Goal: Information Seeking & Learning: Compare options

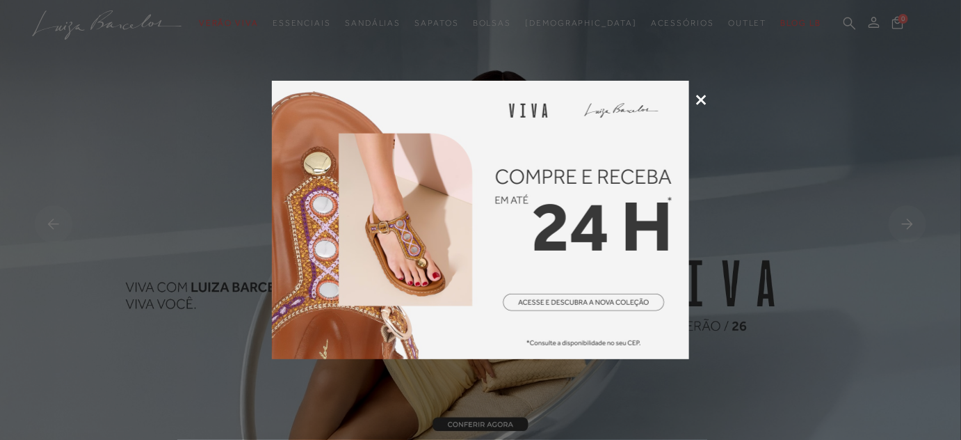
click at [704, 91] on div at bounding box center [480, 220] width 961 height 440
click at [702, 95] on icon at bounding box center [701, 100] width 10 height 10
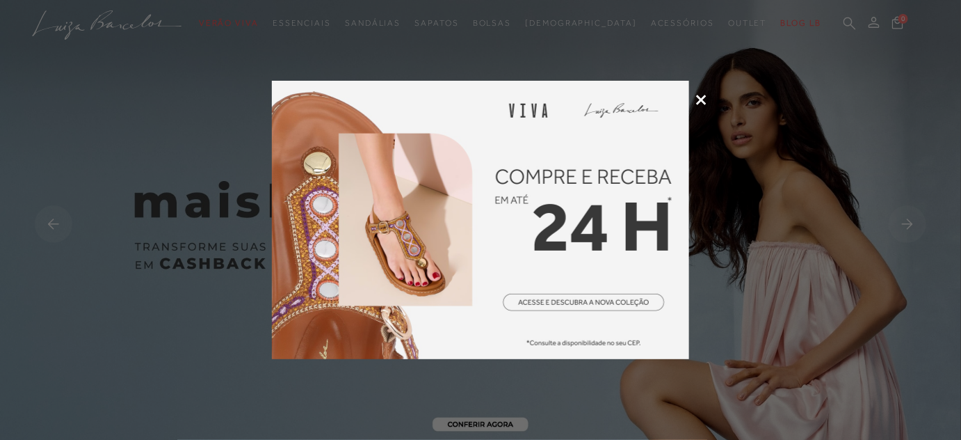
click at [709, 98] on div at bounding box center [480, 220] width 961 height 440
click at [705, 98] on icon at bounding box center [701, 100] width 10 height 10
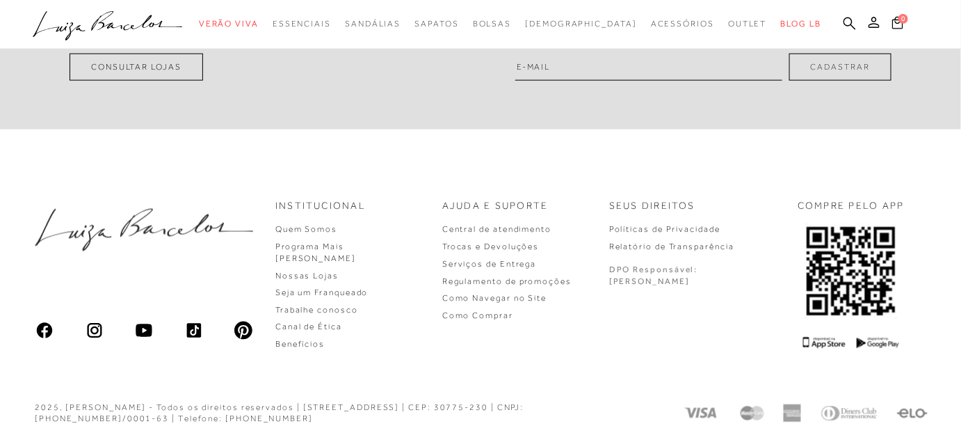
scroll to position [4083, 0]
click at [123, 15] on icon ".a{fill-rule:evenodd;}" at bounding box center [108, 25] width 150 height 29
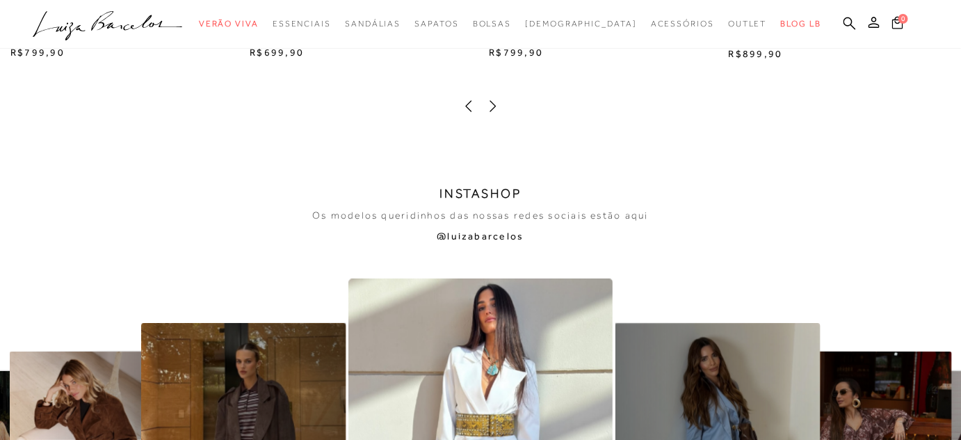
scroll to position [2439, 0]
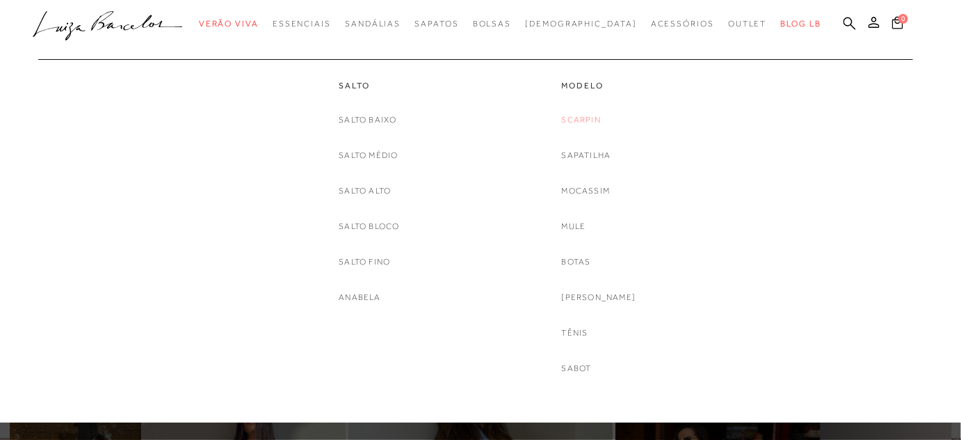
click at [601, 118] on link "Scarpin" at bounding box center [581, 120] width 39 height 15
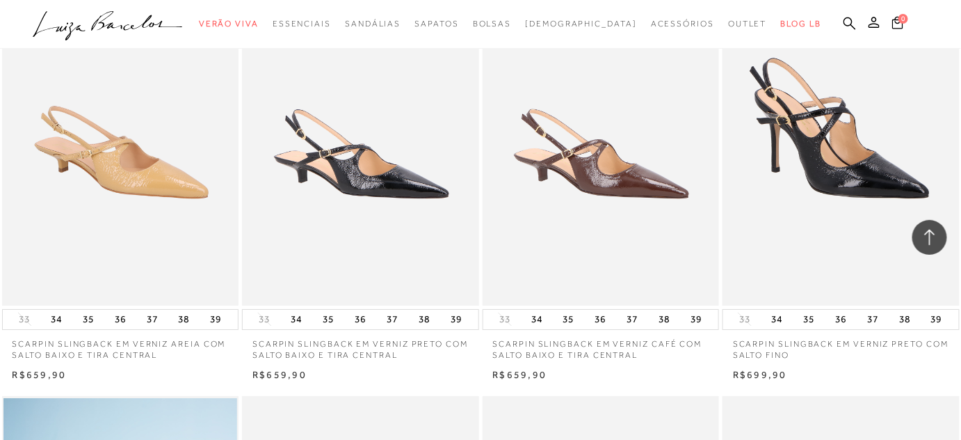
scroll to position [1480, 0]
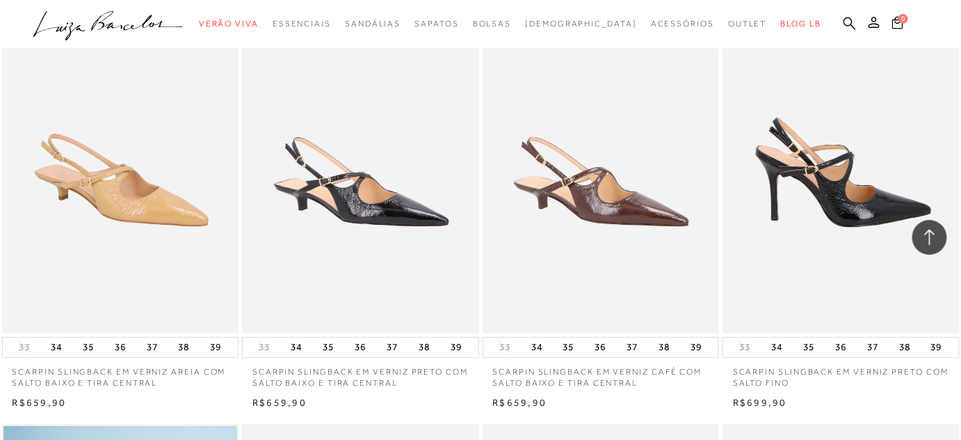
click at [787, 287] on img at bounding box center [842, 155] width 236 height 355
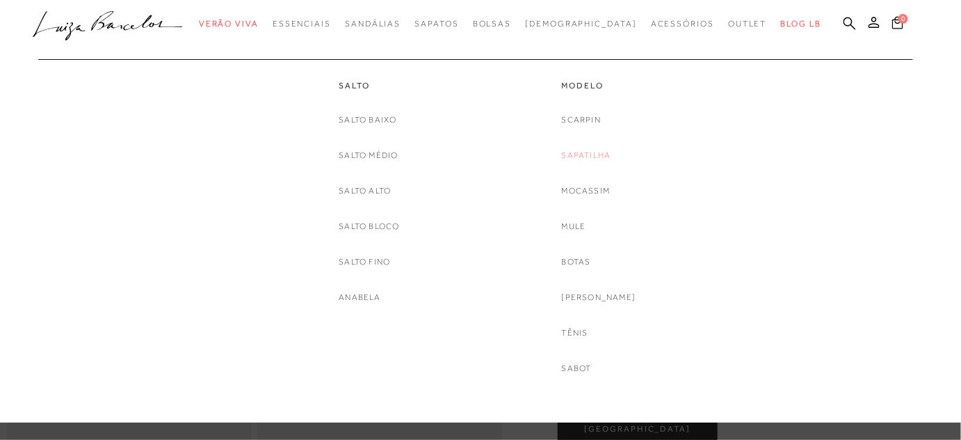
click at [611, 150] on link "Sapatilha" at bounding box center [586, 155] width 49 height 15
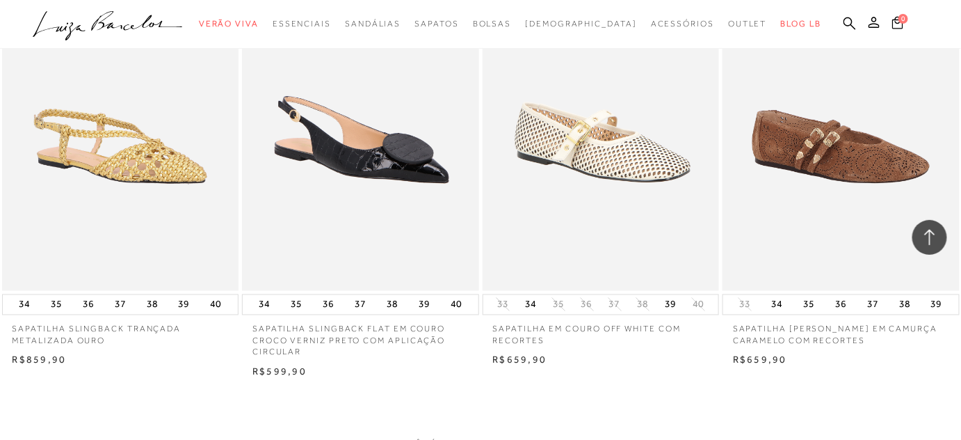
scroll to position [2592, 0]
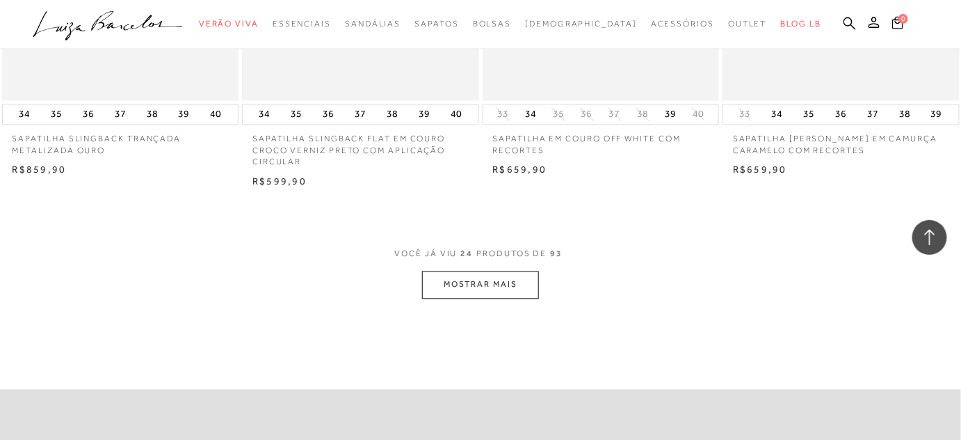
click at [489, 286] on button "MOSTRAR MAIS" at bounding box center [480, 284] width 117 height 27
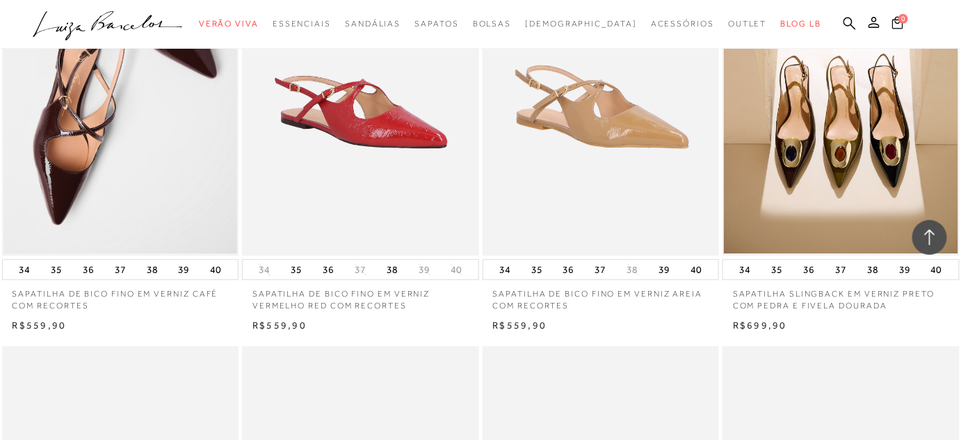
scroll to position [1138, 0]
